Goal: Obtain resource: Download file/media

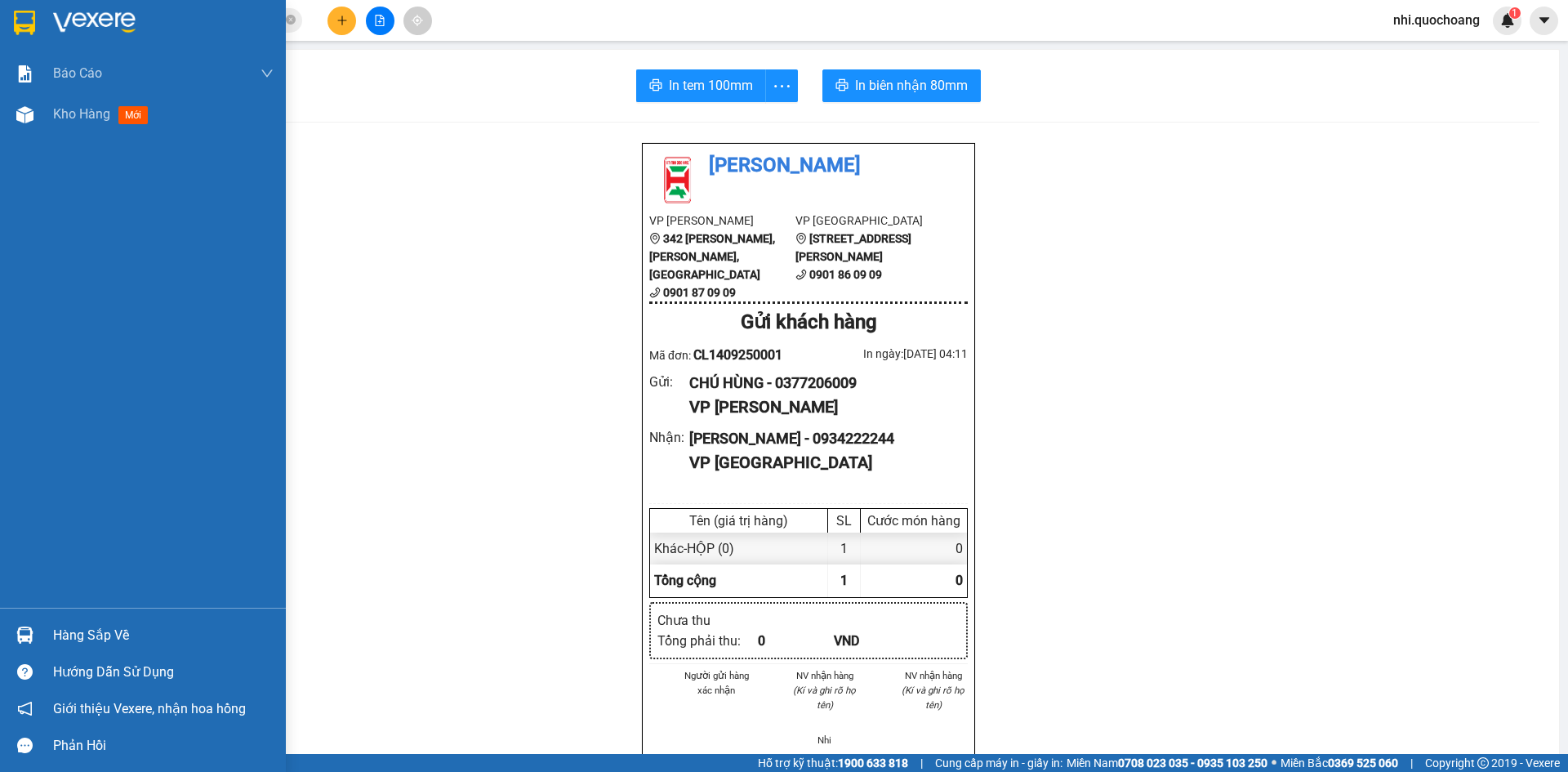
click at [27, 22] on img at bounding box center [24, 23] width 21 height 25
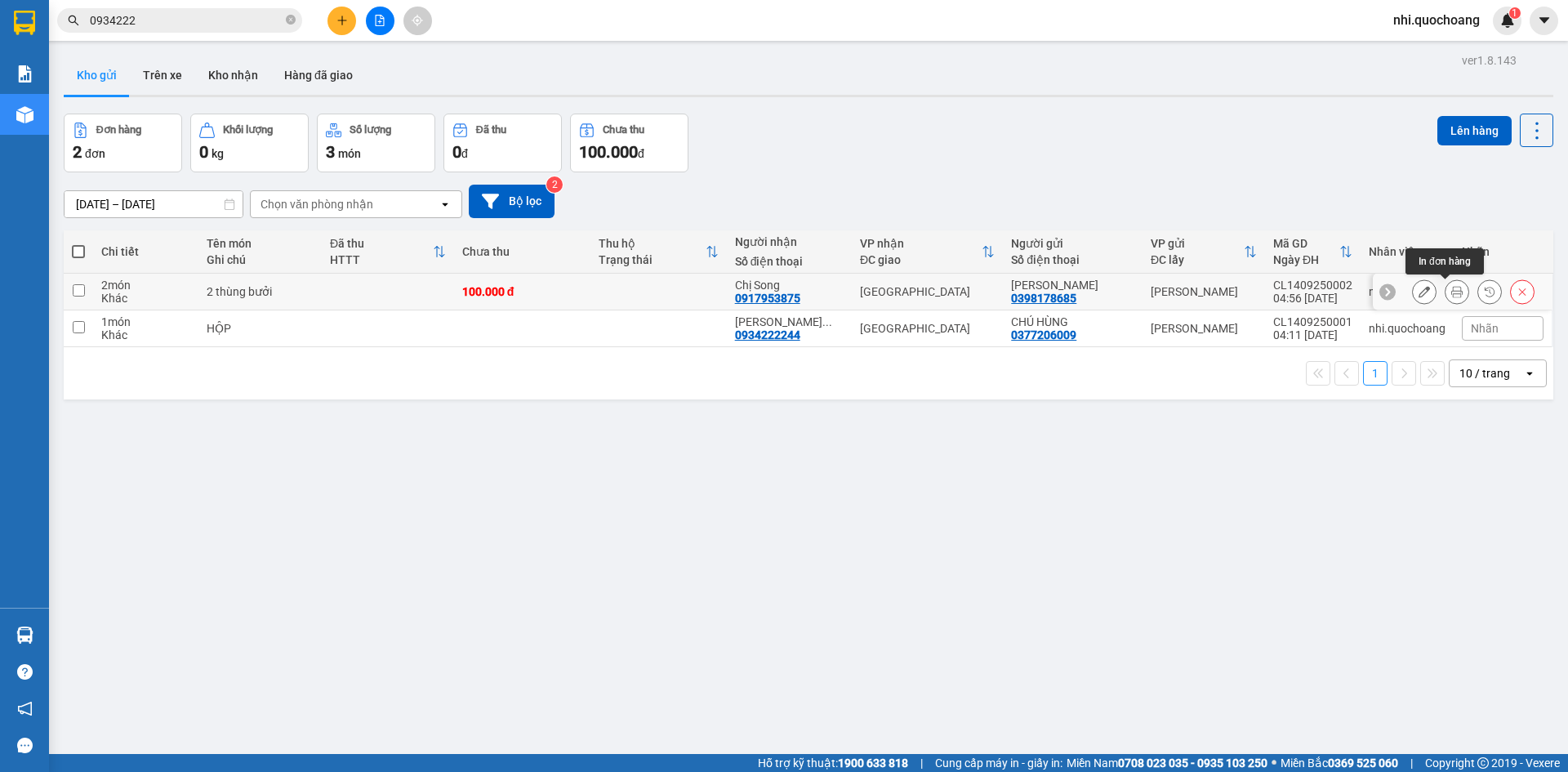
click at [1451, 287] on icon at bounding box center [1457, 291] width 12 height 12
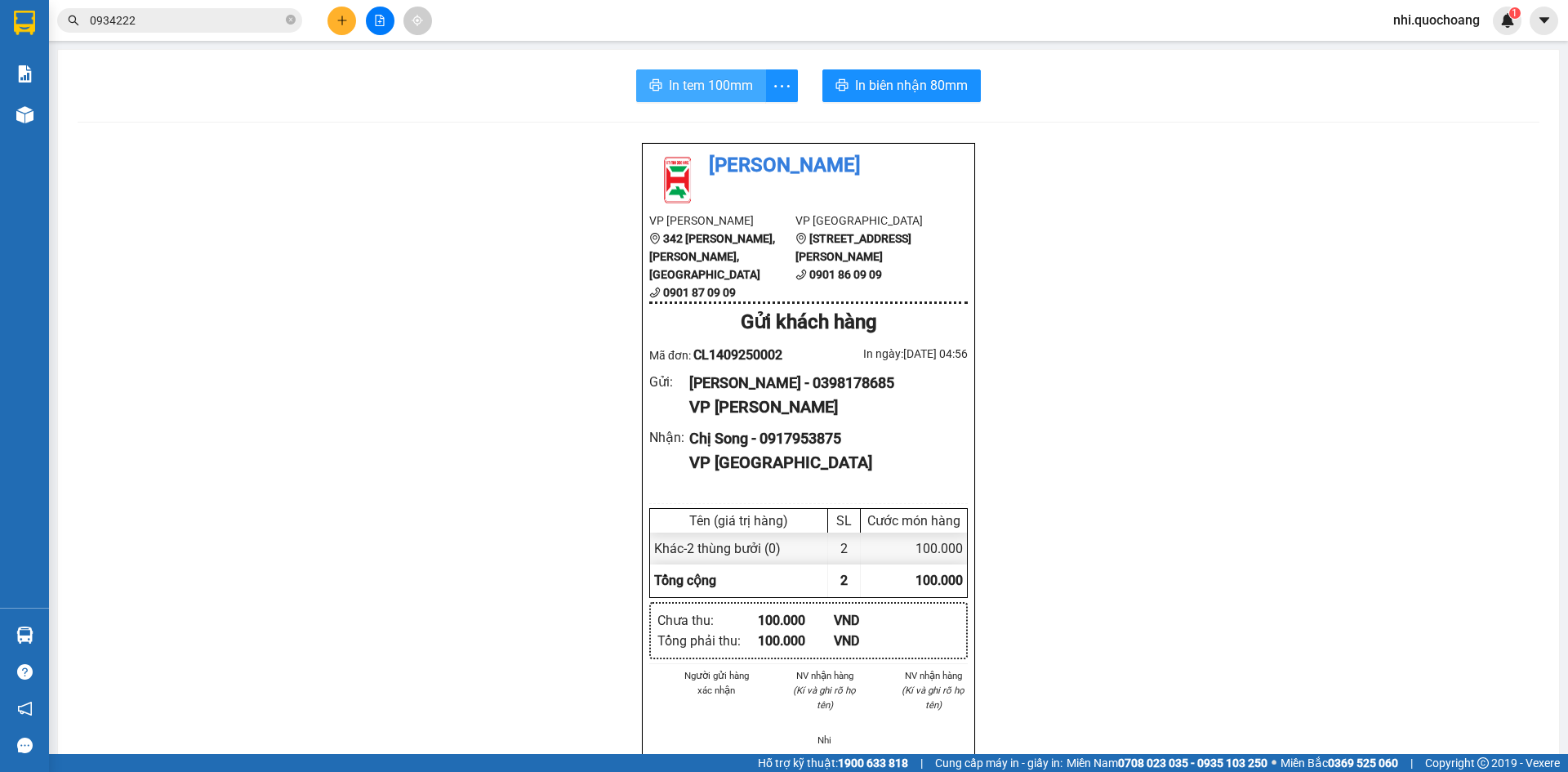
click at [713, 83] on span "In tem 100mm" at bounding box center [711, 85] width 84 height 20
click at [706, 87] on span "In tem 100mm" at bounding box center [711, 85] width 84 height 20
click at [922, 89] on span "In biên nhận 80mm" at bounding box center [912, 85] width 113 height 20
